Goal: Find specific page/section: Find specific page/section

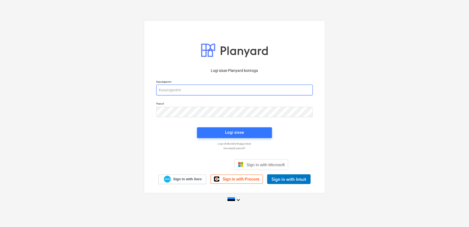
click at [190, 91] on input "email" at bounding box center [234, 90] width 157 height 11
type input "[EMAIL_ADDRESS][DOMAIN_NAME]"
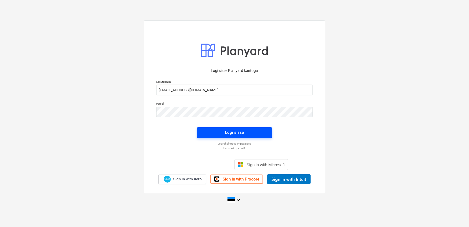
click at [210, 134] on span "Logi sisse" at bounding box center [235, 132] width 62 height 7
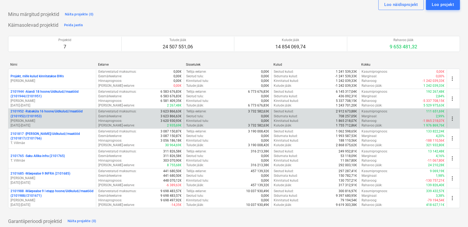
scroll to position [24, 0]
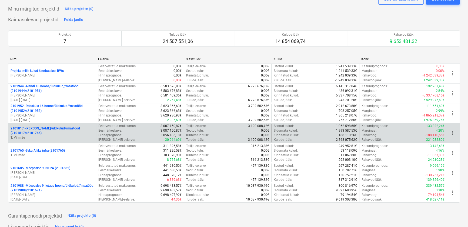
click at [39, 139] on p "T. Villmäe" at bounding box center [52, 137] width 83 height 5
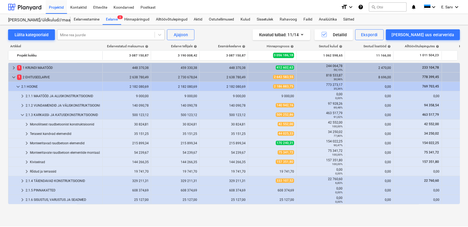
scroll to position [57, 0]
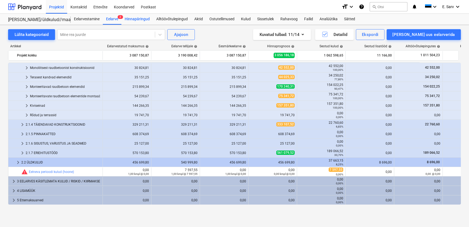
click at [136, 20] on div "Hinnapäringud" at bounding box center [138, 19] width 32 height 11
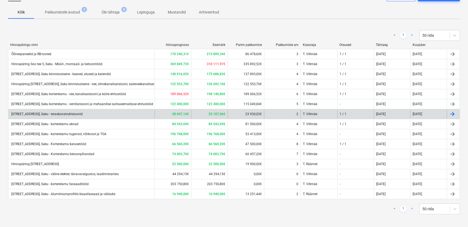
scroll to position [41, 0]
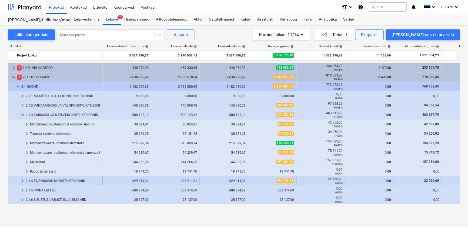
scroll to position [57, 0]
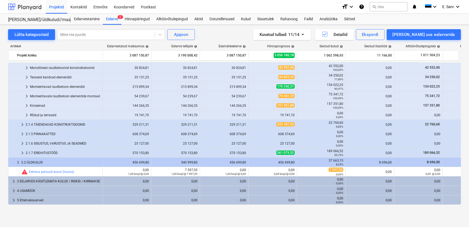
click at [27, 5] on div at bounding box center [24, 7] width 33 height 14
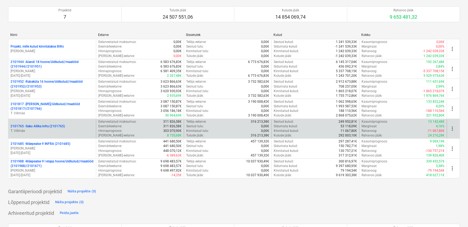
scroll to position [49, 0]
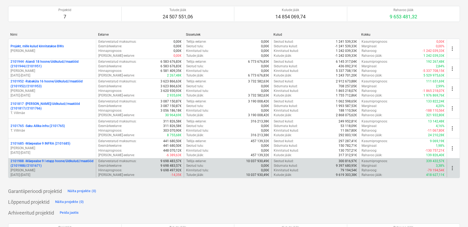
click at [48, 165] on p "2101988 - Mäepealse 9 I etapp hoone/üldkulud//maatööd (2101988//2101671)" at bounding box center [52, 163] width 83 height 9
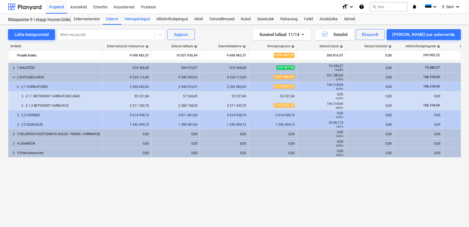
click at [133, 18] on div "Hinnapäringud" at bounding box center [138, 19] width 32 height 11
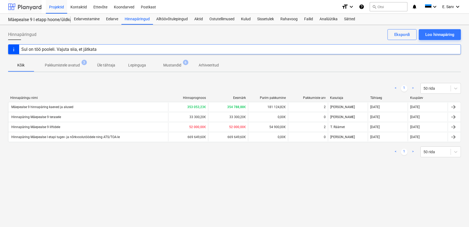
click at [15, 5] on div at bounding box center [24, 7] width 33 height 14
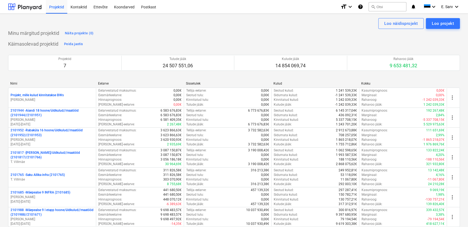
click at [324, 31] on div "Minu märgitud projektid Näita projekte (0)" at bounding box center [234, 33] width 452 height 9
